Goal: Transaction & Acquisition: Purchase product/service

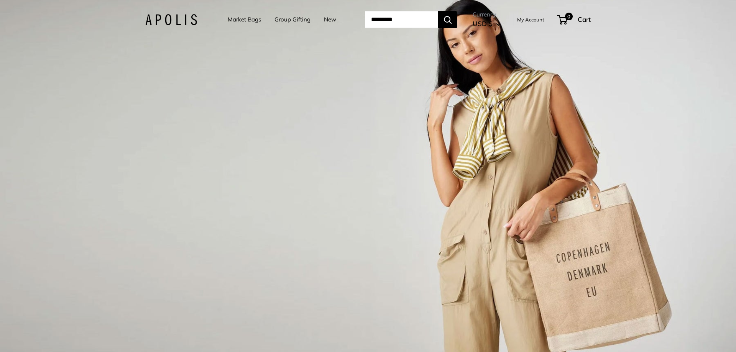
click at [238, 19] on link "Market Bags" at bounding box center [244, 19] width 33 height 11
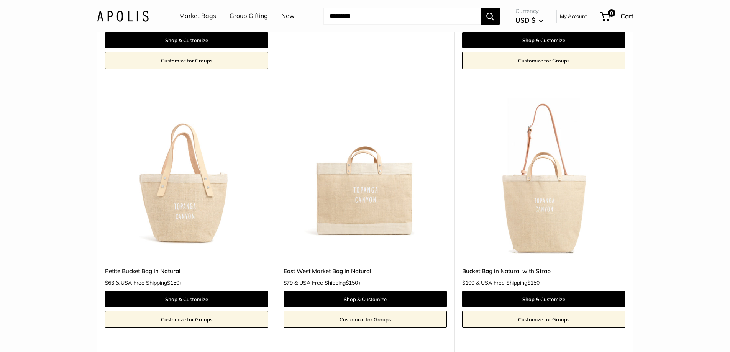
scroll to position [613, 0]
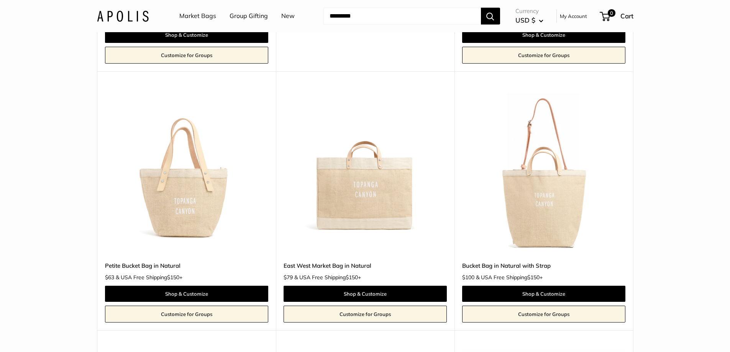
click at [531, 19] on span "USD $" at bounding box center [526, 20] width 20 height 8
